Goal: Transaction & Acquisition: Purchase product/service

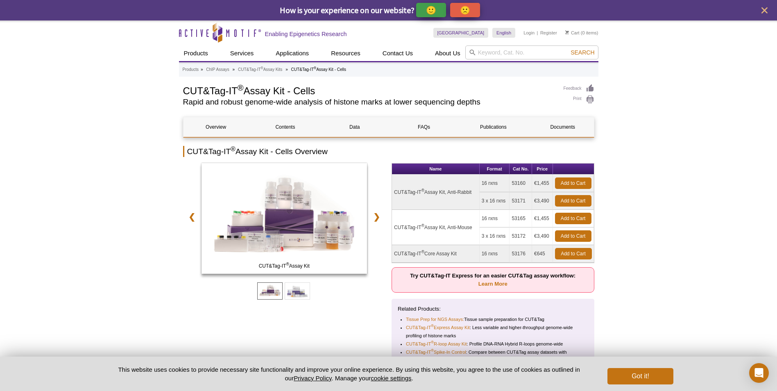
drag, startPoint x: 394, startPoint y: 253, endPoint x: 544, endPoint y: 252, distance: 149.5
click at [544, 252] on tr "CUT&Tag-IT ® Core Assay Kit 16 rxns 53176 €645 Add to Cart" at bounding box center [493, 254] width 202 height 18
drag, startPoint x: 544, startPoint y: 252, endPoint x: 644, endPoint y: 285, distance: 105.4
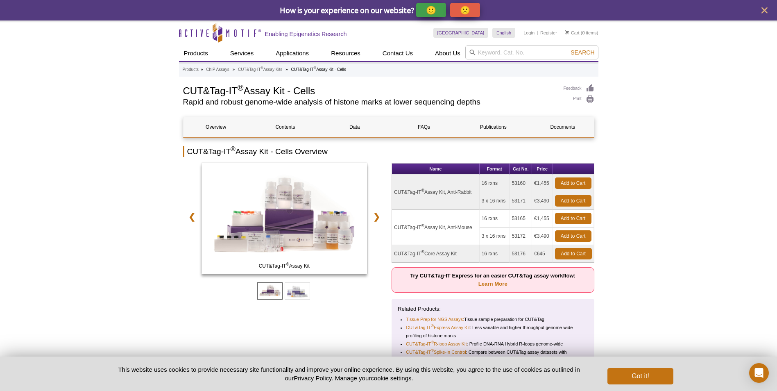
scroll to position [41, 0]
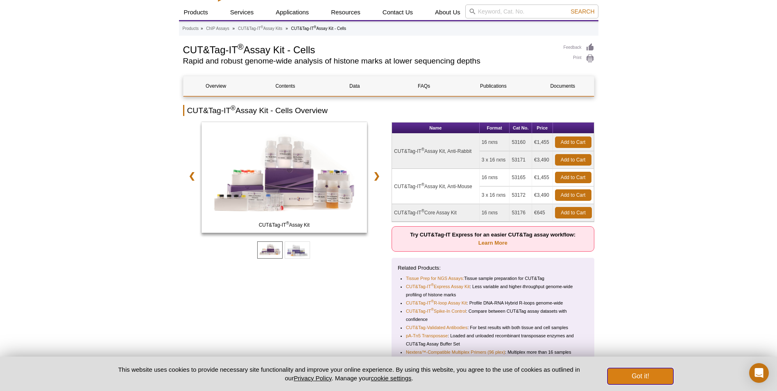
click at [652, 374] on button "Got it!" at bounding box center [640, 376] width 66 height 16
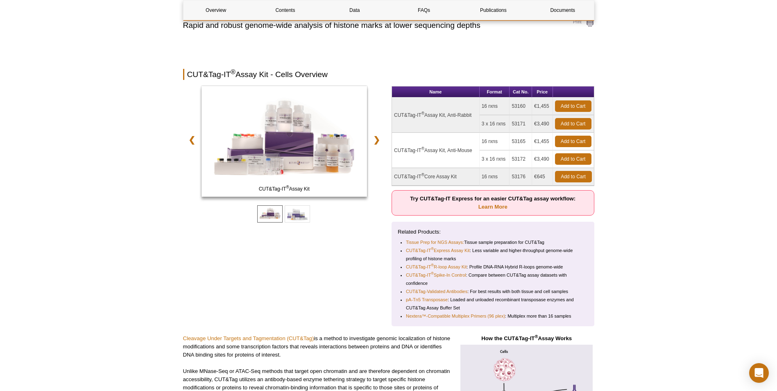
scroll to position [0, 0]
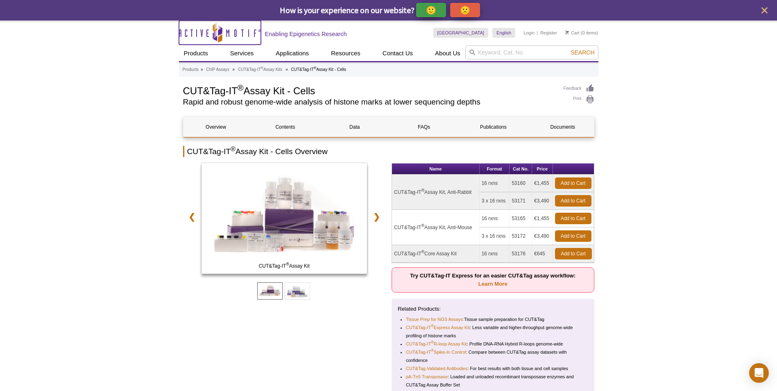
click at [212, 36] on icon "Active Motif Logo" at bounding box center [220, 33] width 82 height 20
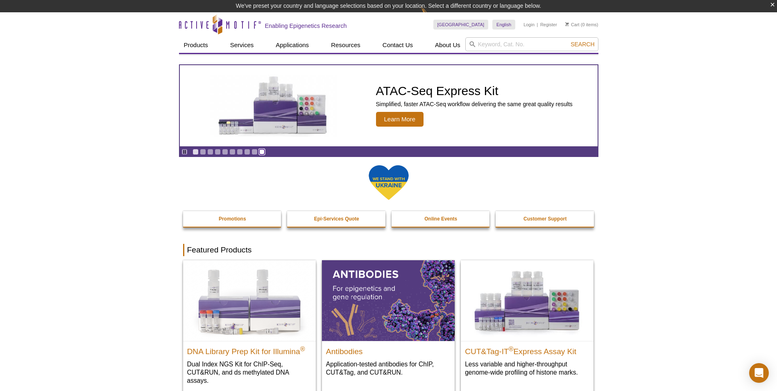
click at [260, 152] on link "Go to slide 10" at bounding box center [262, 152] width 6 height 6
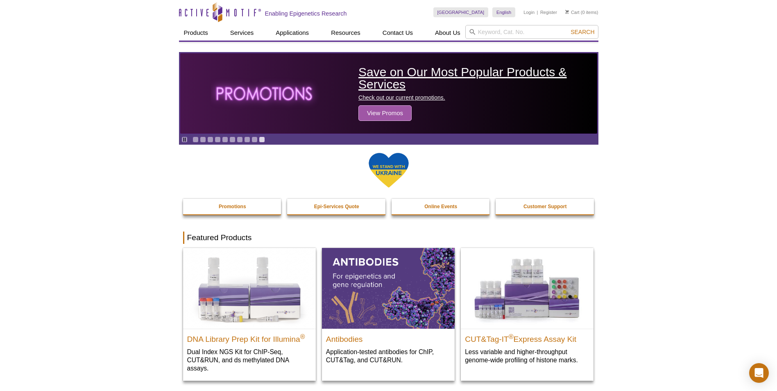
click at [394, 111] on span "View Promos" at bounding box center [384, 113] width 53 height 16
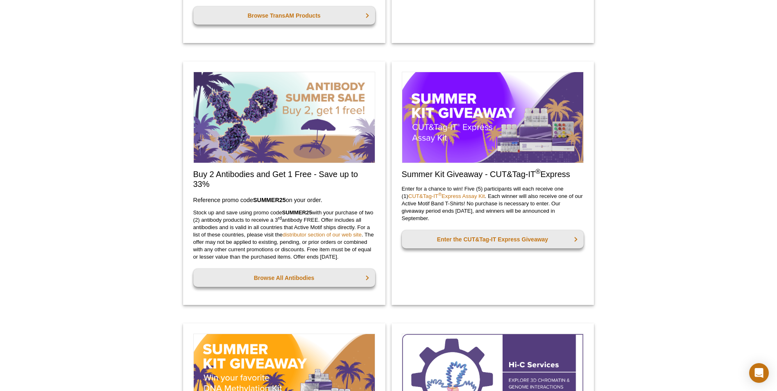
scroll to position [328, 0]
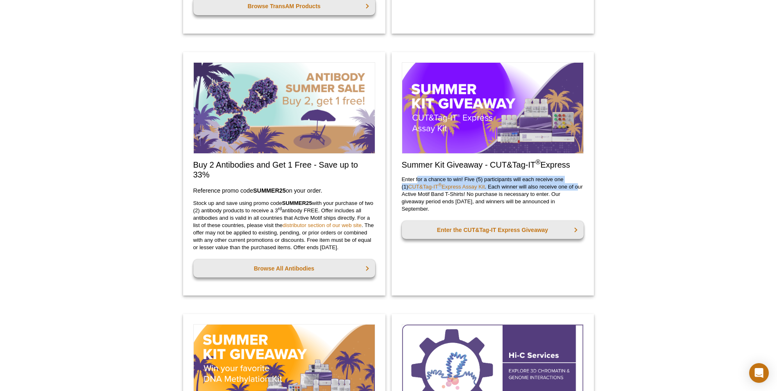
drag, startPoint x: 417, startPoint y: 177, endPoint x: 572, endPoint y: 184, distance: 155.0
click at [572, 184] on p "Enter for a chance to win! Five (5) participants will each receive one (1) CUT&…" at bounding box center [493, 194] width 182 height 37
drag, startPoint x: 572, startPoint y: 184, endPoint x: 565, endPoint y: 195, distance: 13.3
click at [565, 195] on p "Enter for a chance to win! Five (5) participants will each receive one (1) CUT&…" at bounding box center [493, 194] width 182 height 37
drag, startPoint x: 532, startPoint y: 180, endPoint x: 580, endPoint y: 207, distance: 55.0
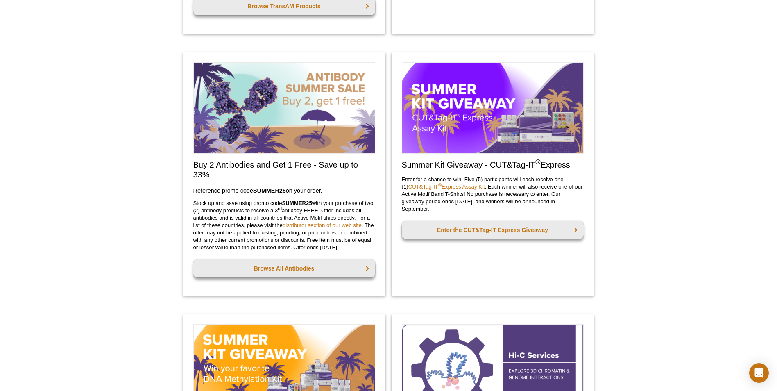
click at [580, 207] on p "Enter for a chance to win! Five (5) participants will each receive one (1) CUT&…" at bounding box center [493, 194] width 182 height 37
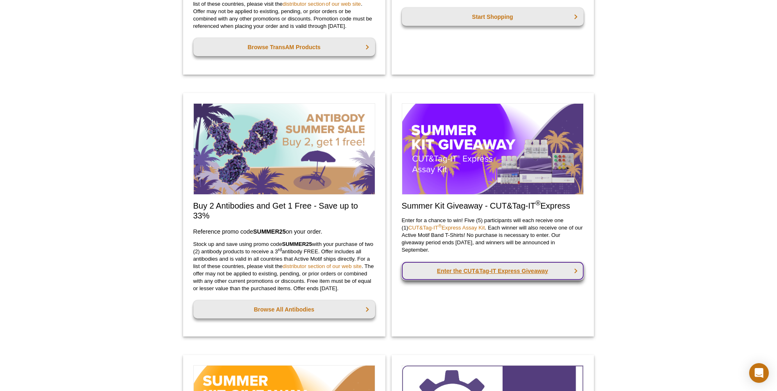
click at [517, 272] on link "Enter the CUT&Tag-IT Express Giveaway" at bounding box center [493, 271] width 182 height 18
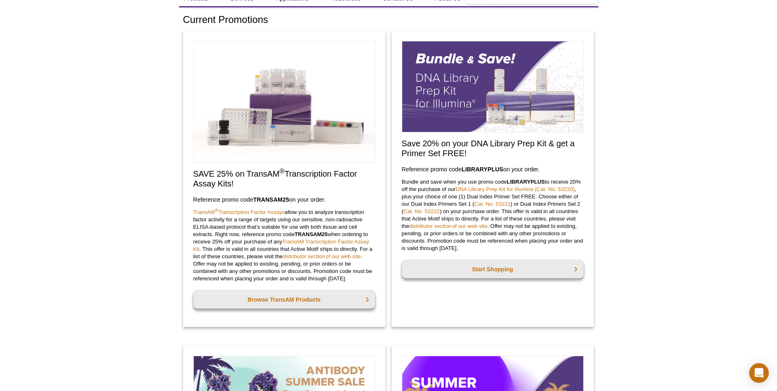
scroll to position [41, 0]
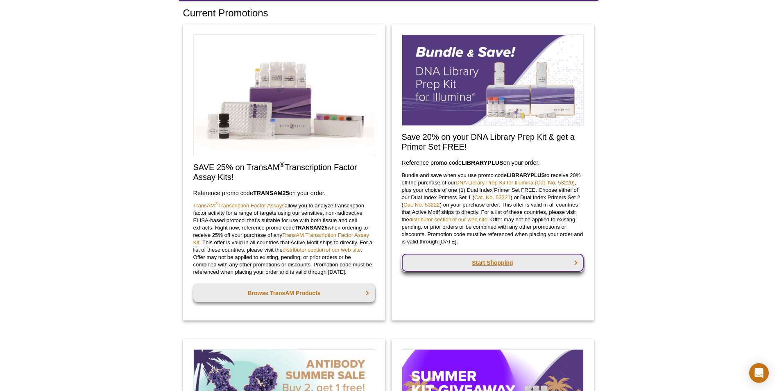
click at [494, 258] on link "Start Shopping" at bounding box center [493, 262] width 182 height 18
